Goal: Transaction & Acquisition: Purchase product/service

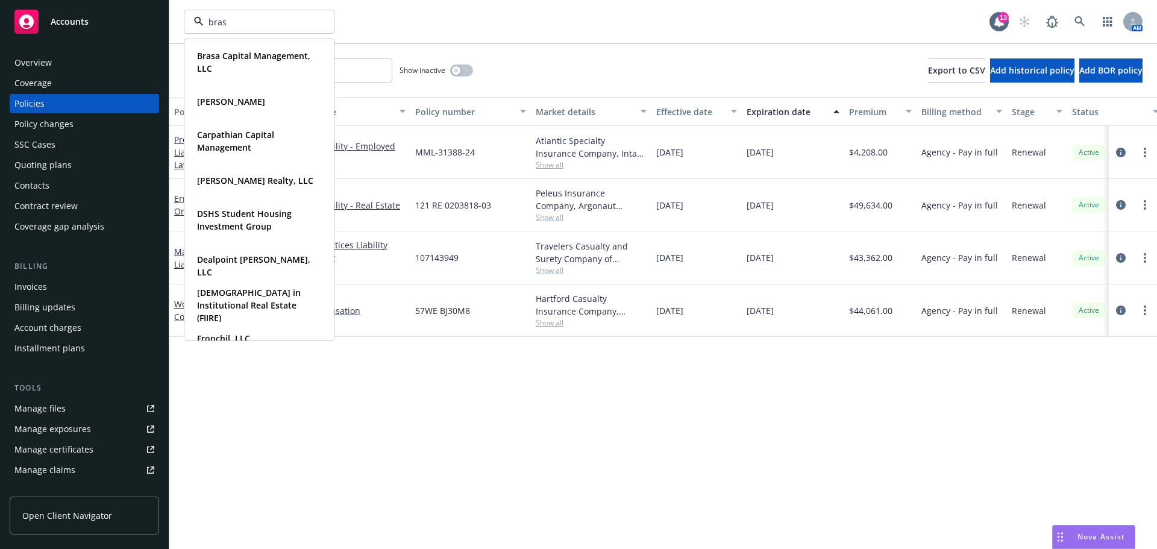
type input "brasa"
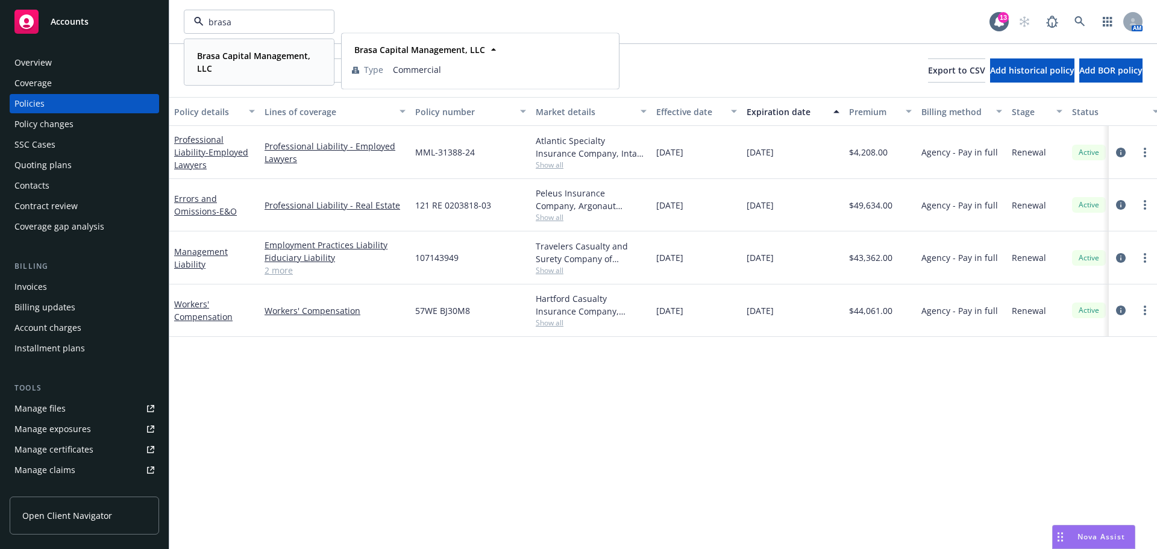
click at [235, 63] on span "Brasa Capital Management, LLC" at bounding box center [258, 61] width 122 height 25
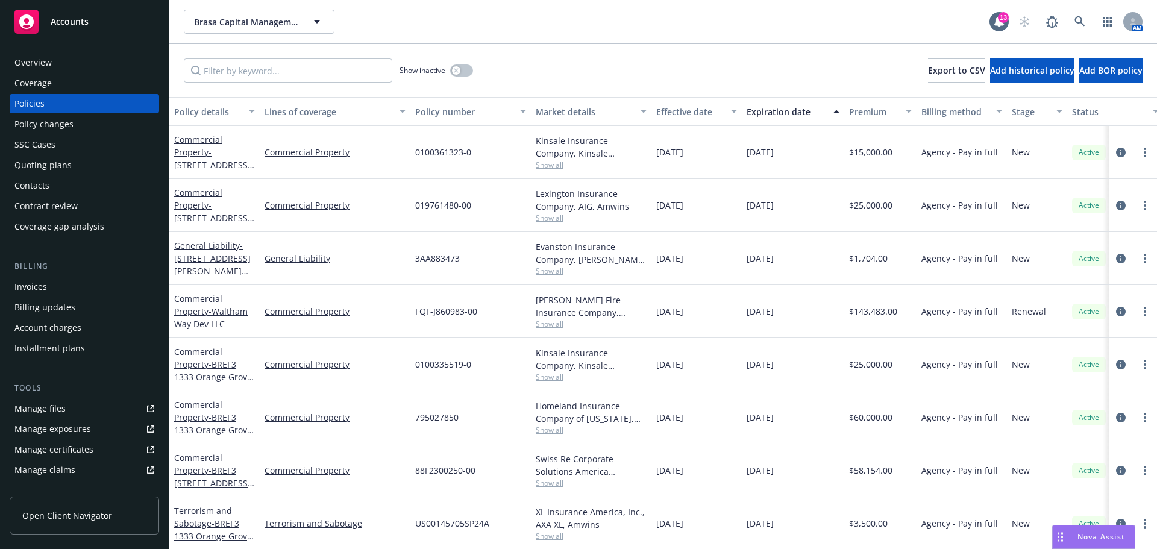
click at [39, 287] on div "Invoices" at bounding box center [30, 286] width 33 height 19
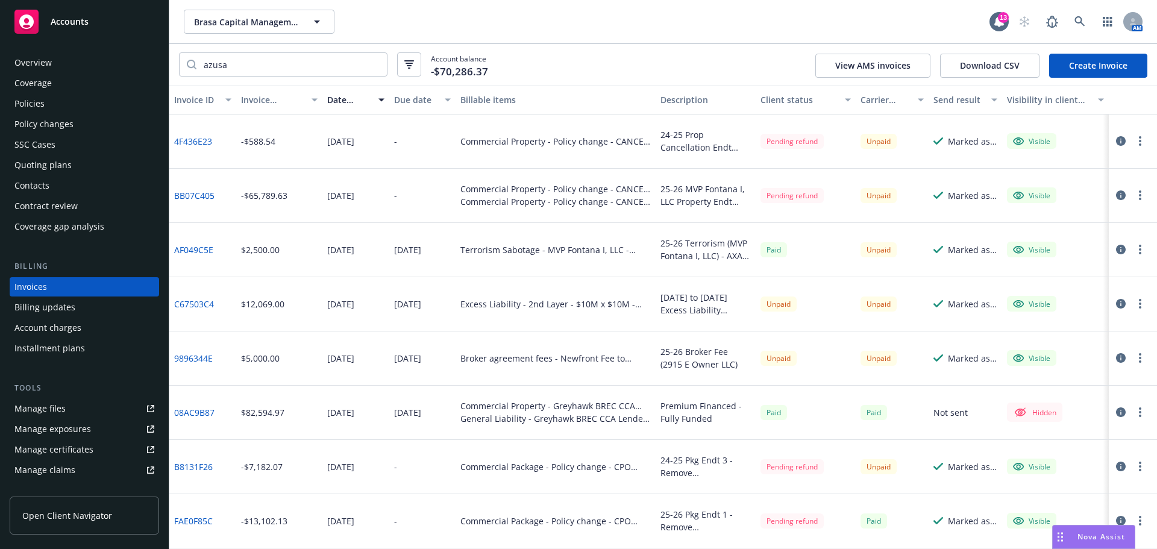
type input "azusa"
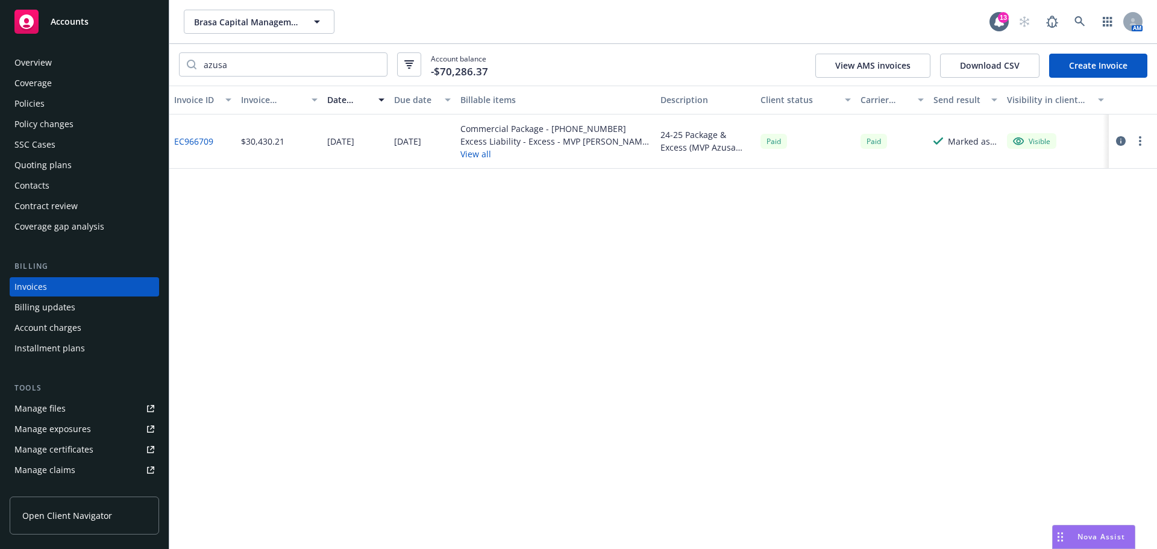
click at [1157, 69] on div "azusa Account balance -$70,286.37 View AMS invoices Download CSV Create Invoice" at bounding box center [663, 65] width 988 height 42
click at [1113, 66] on link "Create Invoice" at bounding box center [1099, 66] width 98 height 24
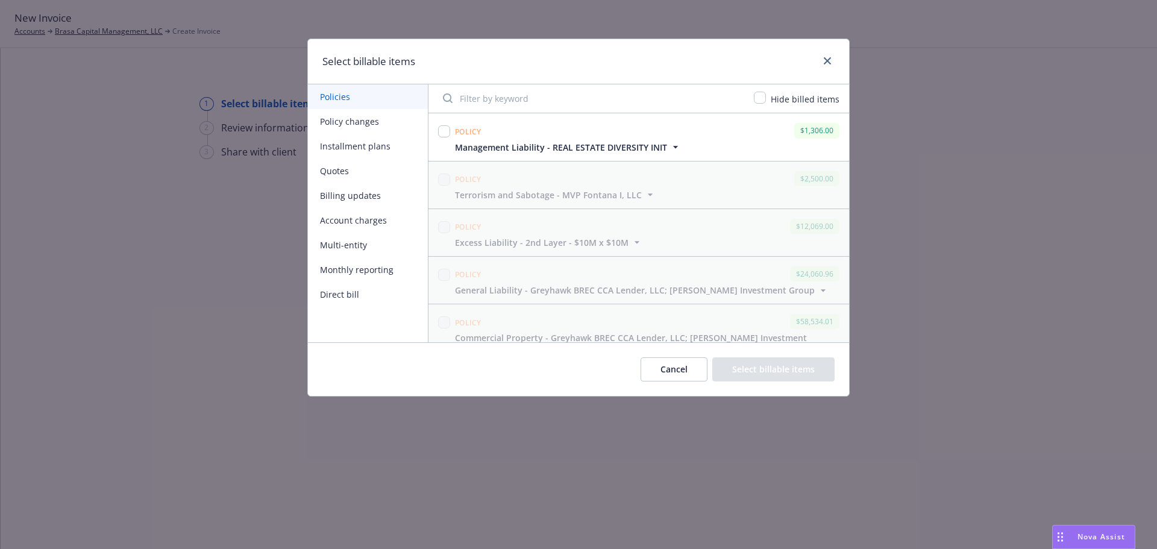
click at [685, 98] on input "Filter by keyword" at bounding box center [591, 98] width 311 height 24
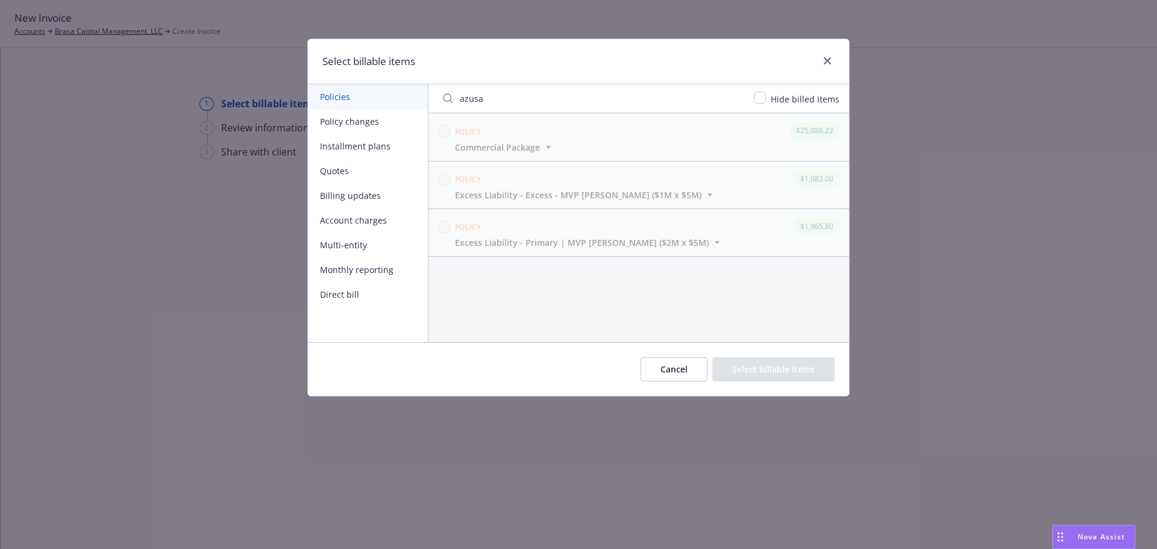
type input "azusa"
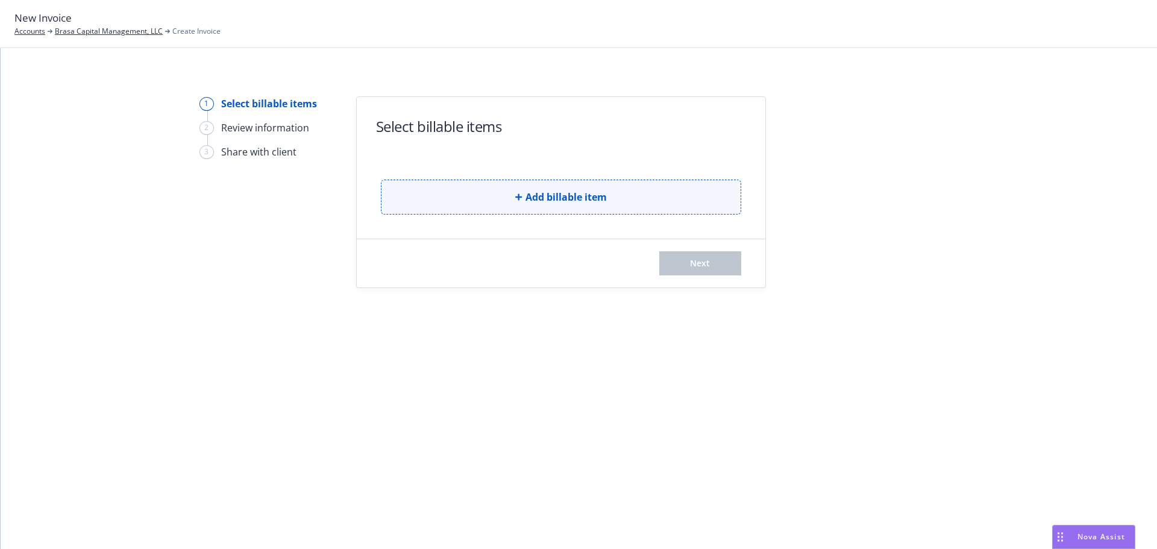
click at [493, 186] on button "Add billable item" at bounding box center [561, 197] width 360 height 35
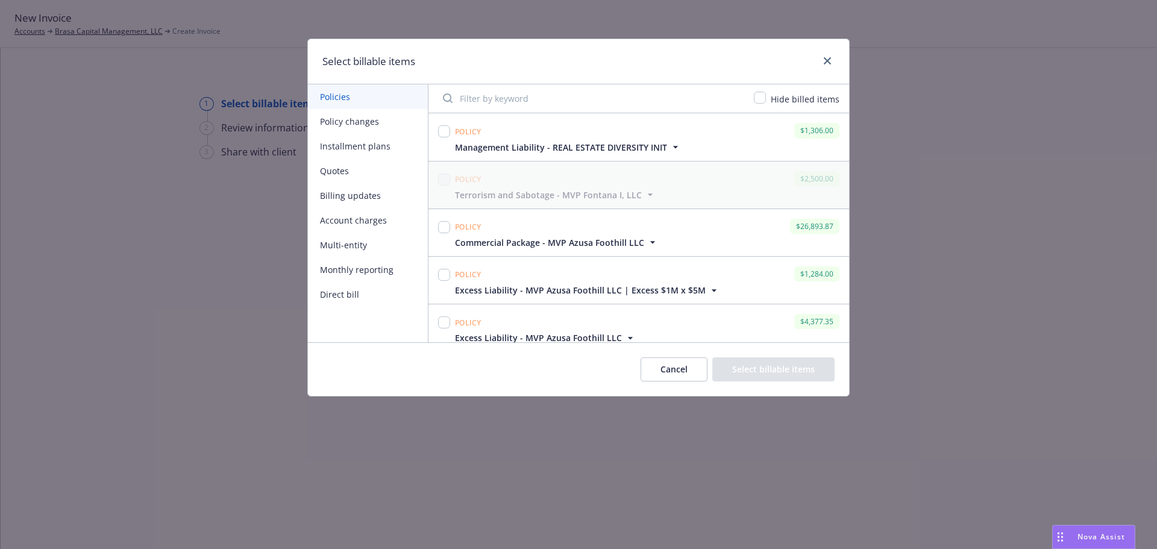
click at [537, 100] on input "Filter by keyword" at bounding box center [591, 98] width 311 height 24
type input "azusa"
click at [764, 100] on input "checkbox" at bounding box center [760, 98] width 12 height 12
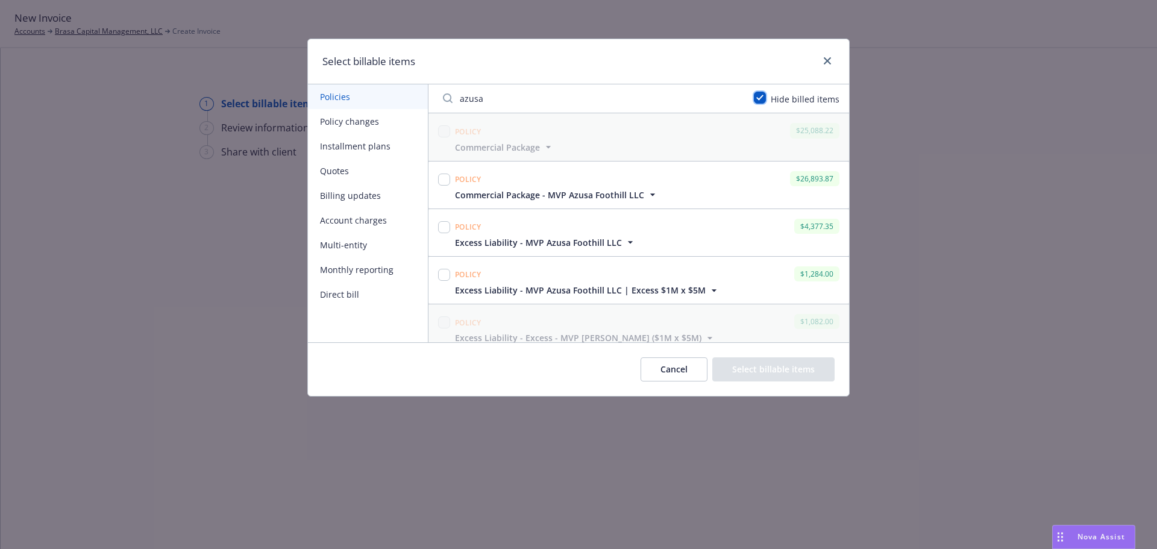
checkbox input "true"
click at [447, 128] on input "checkbox" at bounding box center [444, 131] width 12 height 12
checkbox input "true"
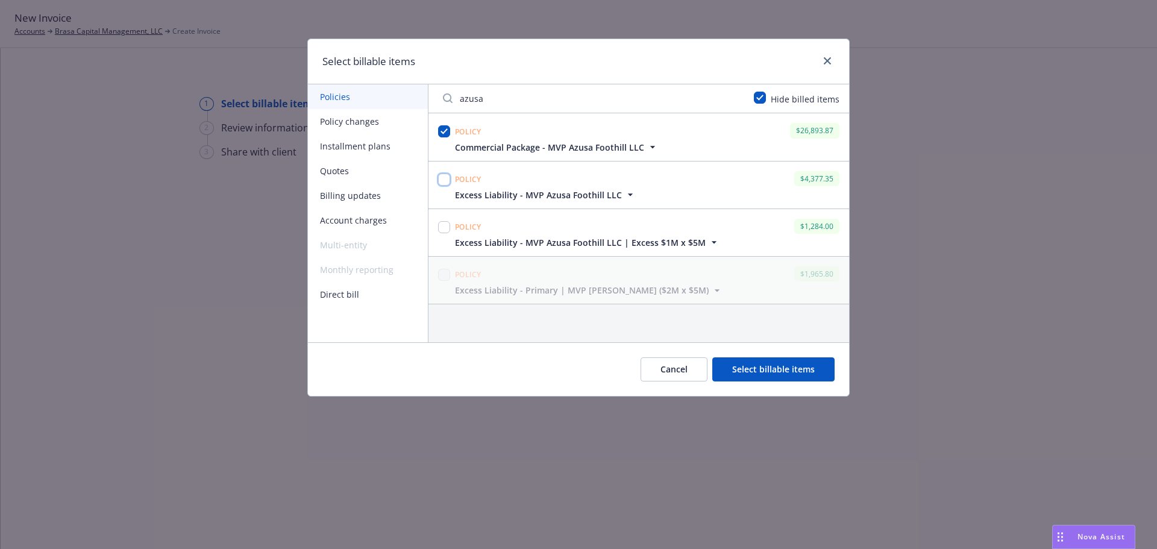
click at [440, 180] on input "checkbox" at bounding box center [444, 180] width 12 height 12
checkbox input "true"
click at [443, 227] on input "checkbox" at bounding box center [444, 227] width 12 height 12
checkbox input "true"
click at [776, 360] on button "Select billable items" at bounding box center [774, 369] width 122 height 24
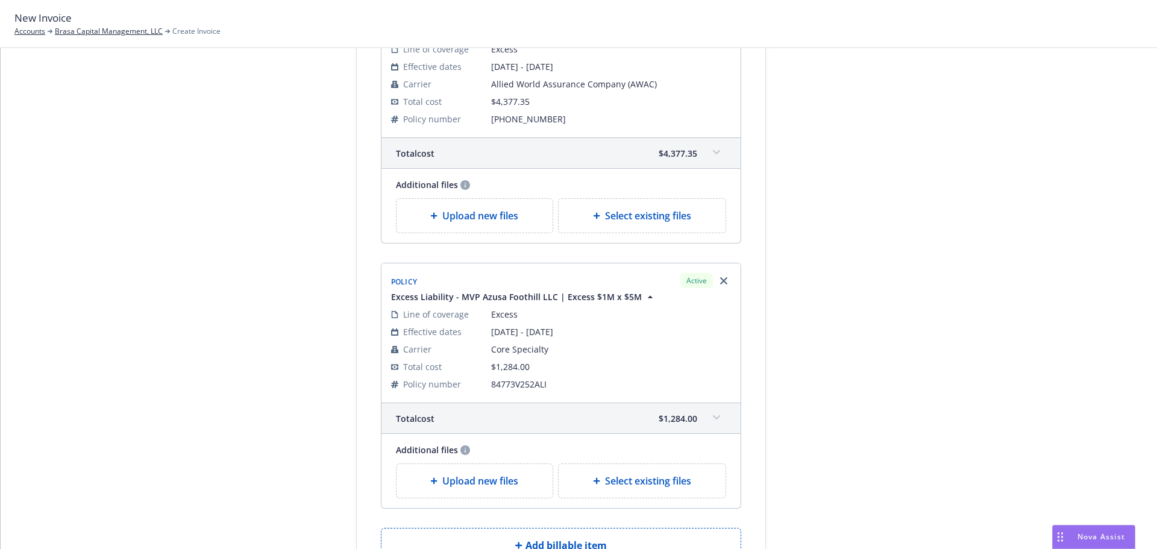
scroll to position [576, 0]
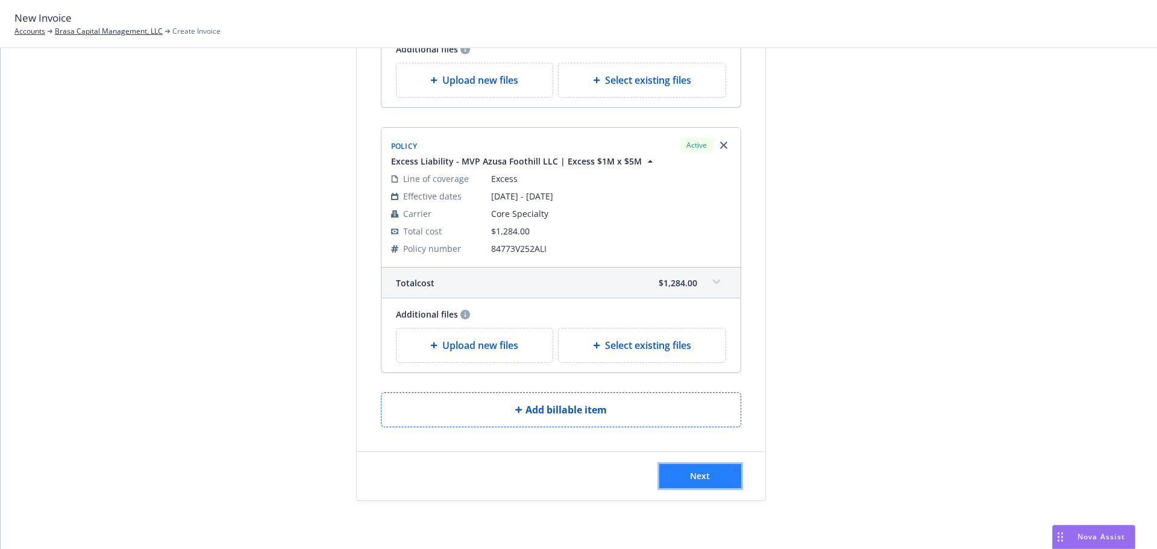
click at [690, 474] on span "Next" at bounding box center [700, 475] width 20 height 11
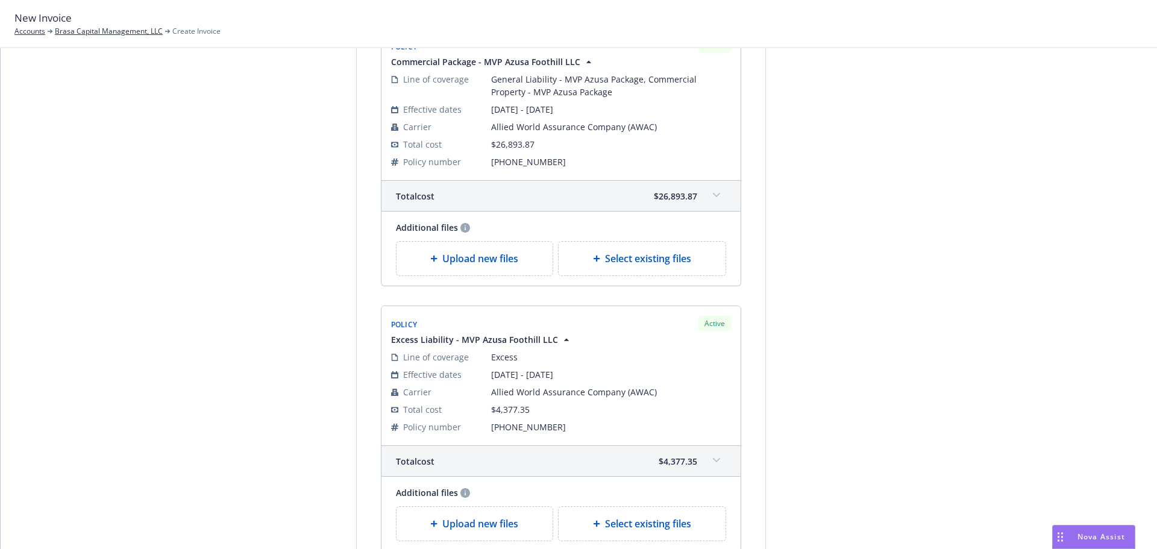
scroll to position [34, 0]
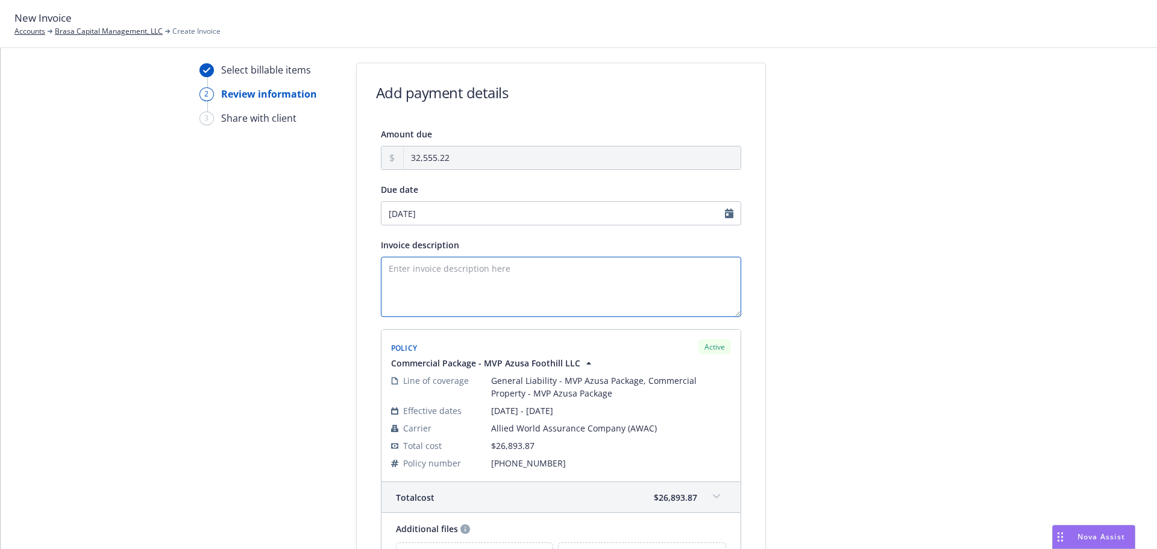
click at [460, 283] on textarea "Invoice description" at bounding box center [561, 287] width 360 height 60
paste textarea "25-26 Package (GL & Prop), XS Primary $5M, XS $1M x $5M - Allied Specialty & St…"
type textarea "25-26 Package (GL & Prop), XS Primary $5M, XS $1M x $5M - Allied Specialty & St…"
paste textarea "Premium Financed - Fully Funded"
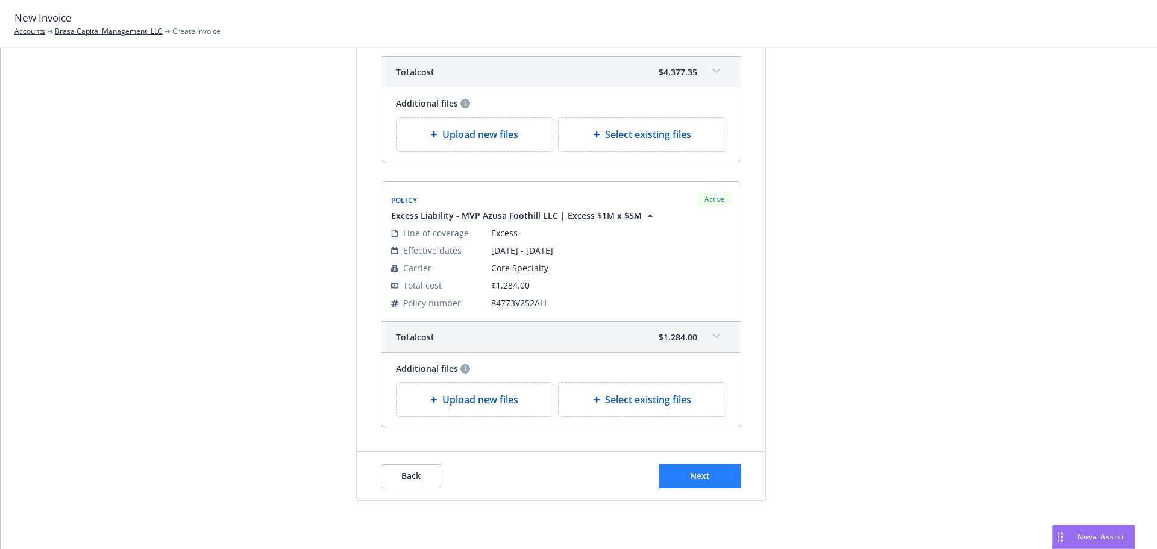
type textarea "Premium Financed - Fully Funded"
click at [702, 476] on span "Next" at bounding box center [700, 475] width 20 height 11
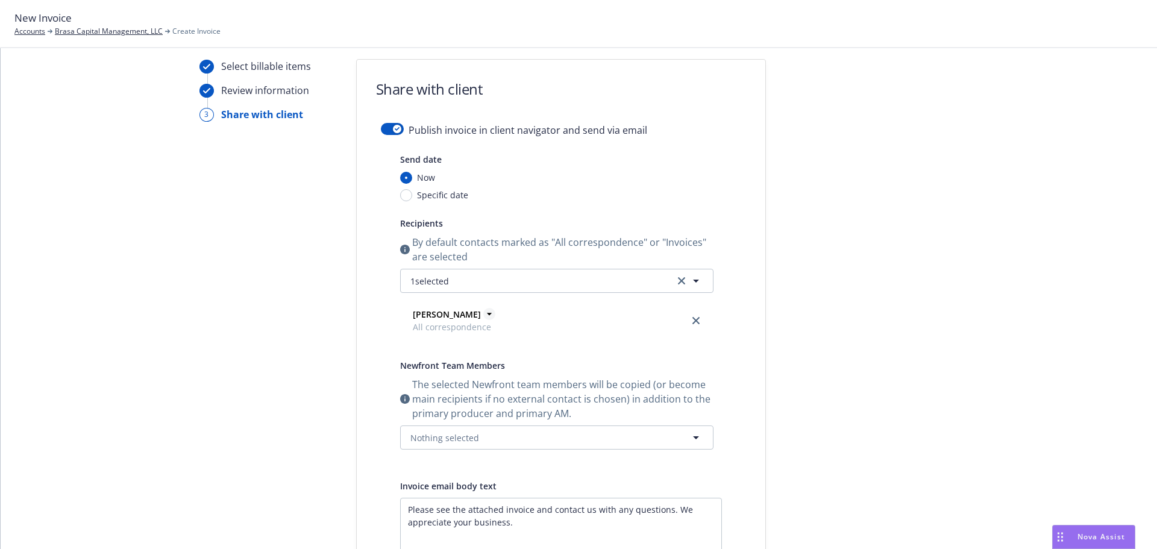
scroll to position [33, 0]
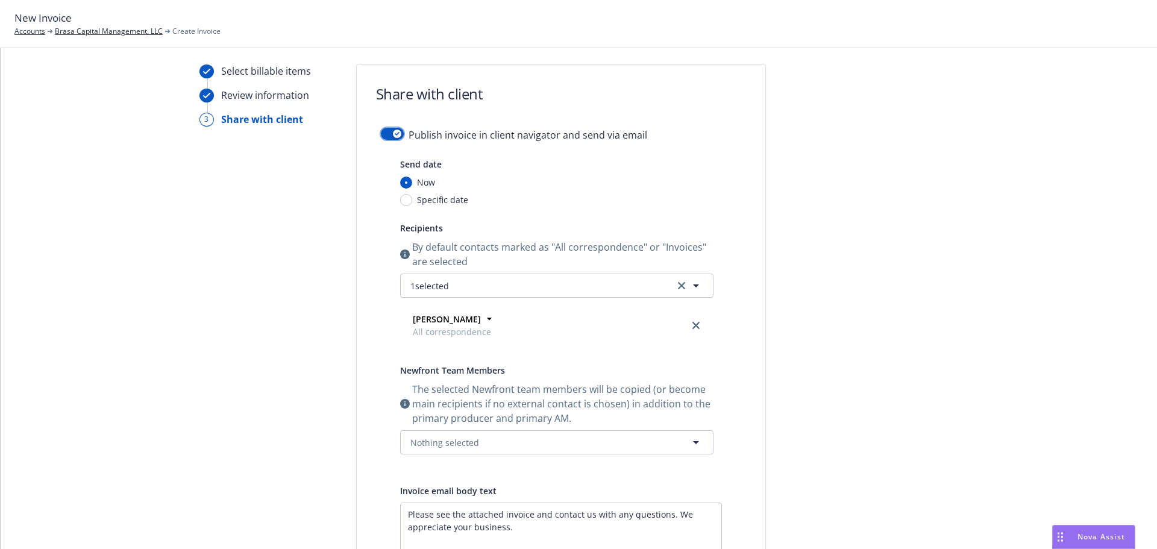
click at [381, 136] on button "button" at bounding box center [392, 134] width 23 height 12
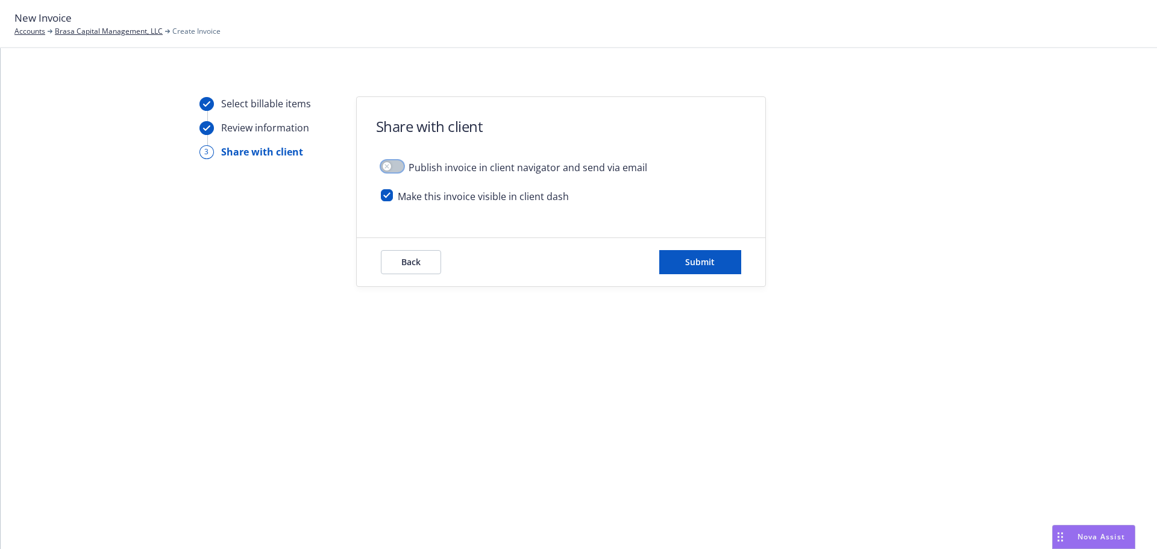
scroll to position [0, 0]
click at [386, 195] on input "checkbox" at bounding box center [387, 195] width 12 height 12
checkbox input "false"
click at [687, 265] on span "Submit" at bounding box center [700, 261] width 30 height 11
